Goal: Transaction & Acquisition: Purchase product/service

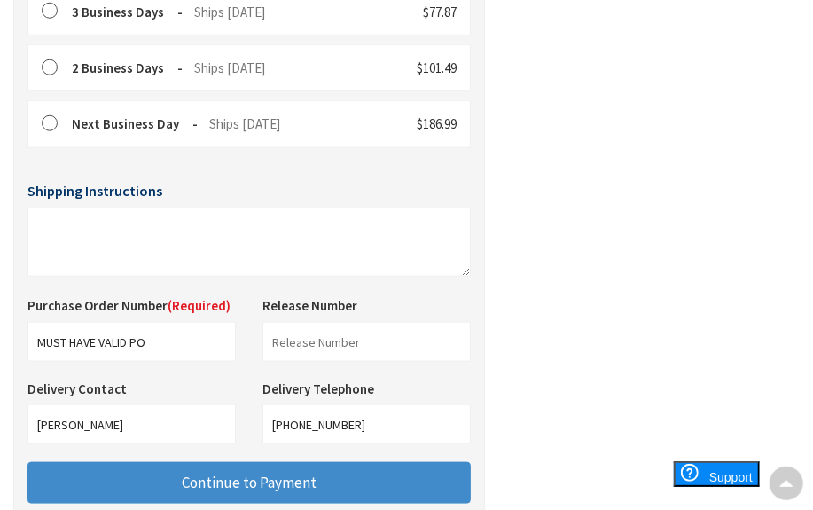
scroll to position [725, 0]
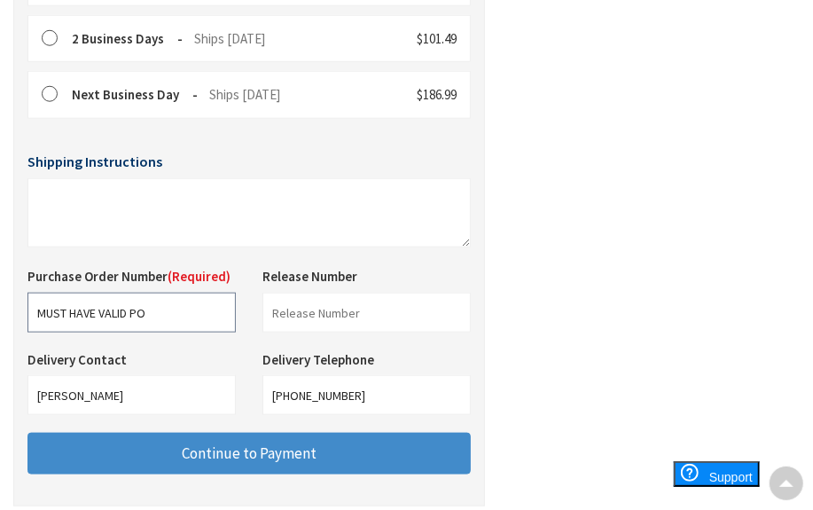
click at [176, 333] on input "MUST HAVE VALID PO" at bounding box center [131, 313] width 208 height 40
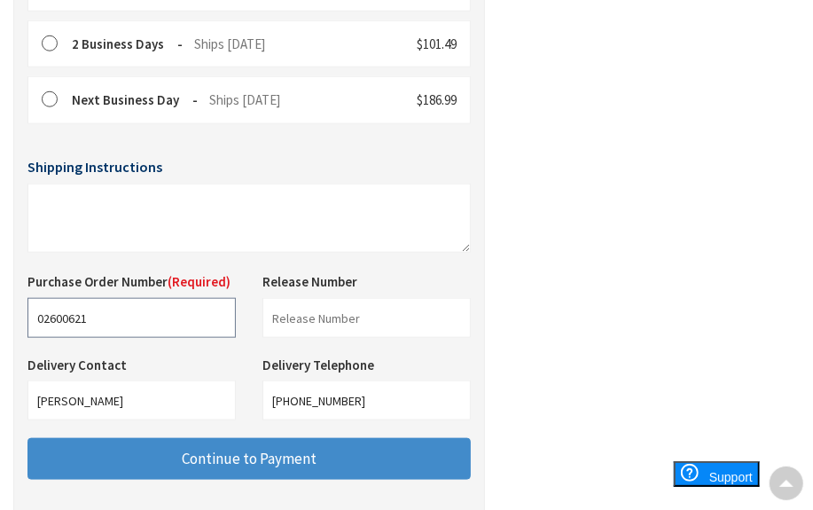
scroll to position [725, 0]
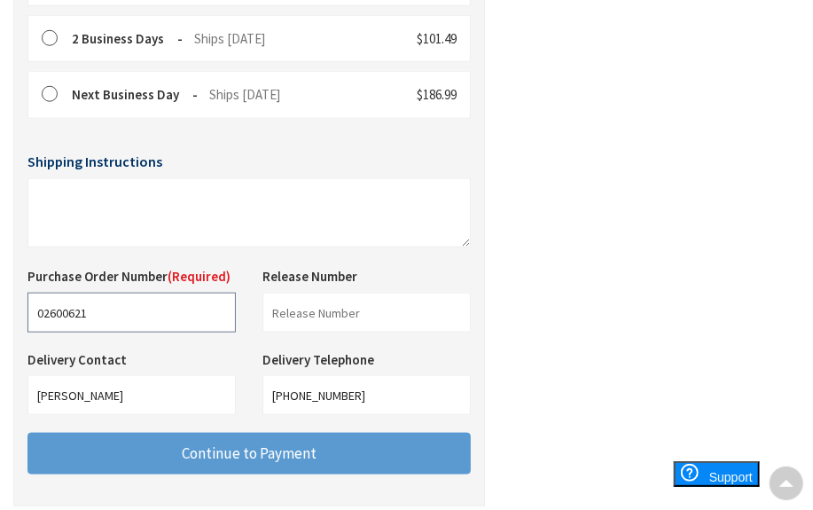
type input "02600621"
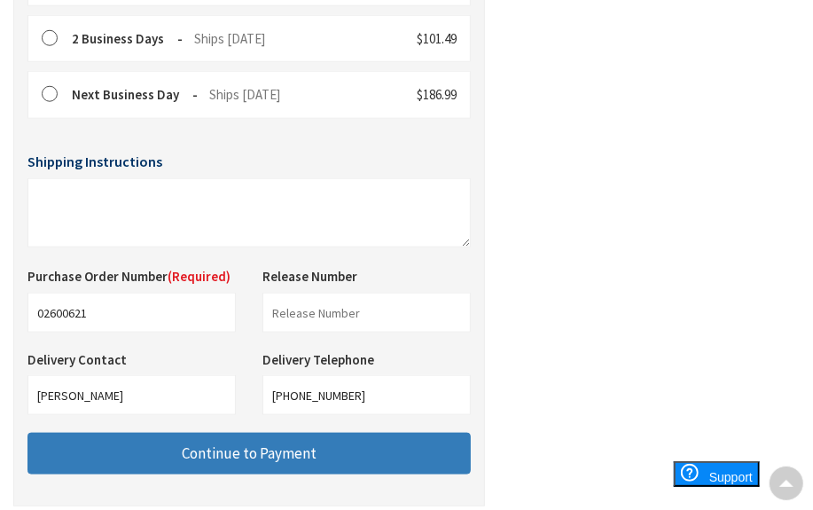
click at [212, 463] on span "Continue to Payment" at bounding box center [249, 453] width 135 height 20
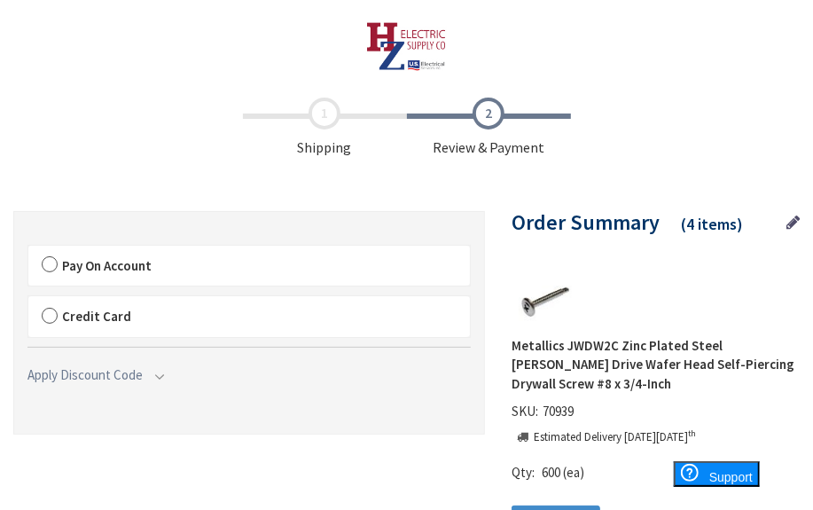
click at [44, 263] on label "Pay On Account" at bounding box center [249, 266] width 442 height 41
click at [28, 249] on input "Pay On Account" at bounding box center [28, 249] width 0 height 0
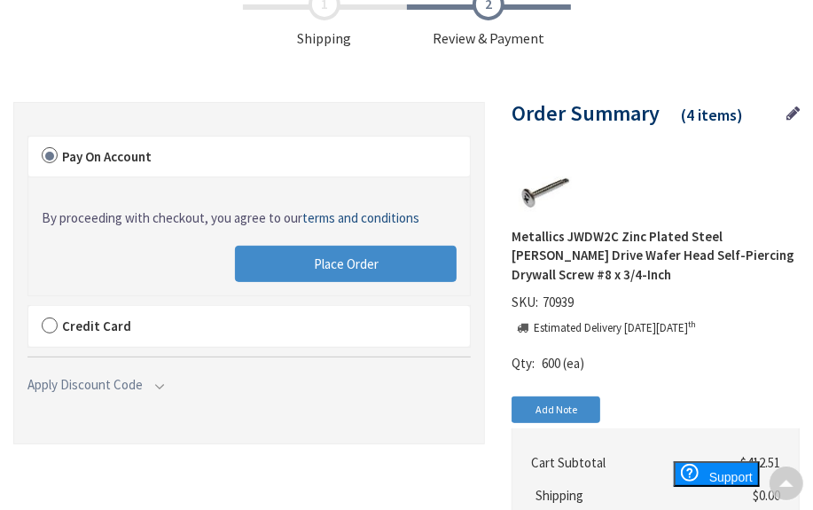
scroll to position [69, 0]
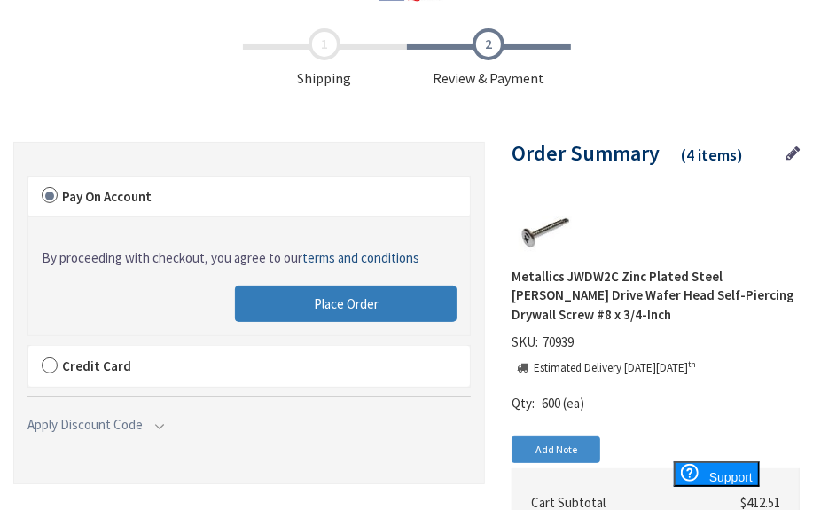
click at [343, 291] on button "Place Order" at bounding box center [346, 304] width 222 height 37
